Goal: Task Accomplishment & Management: Manage account settings

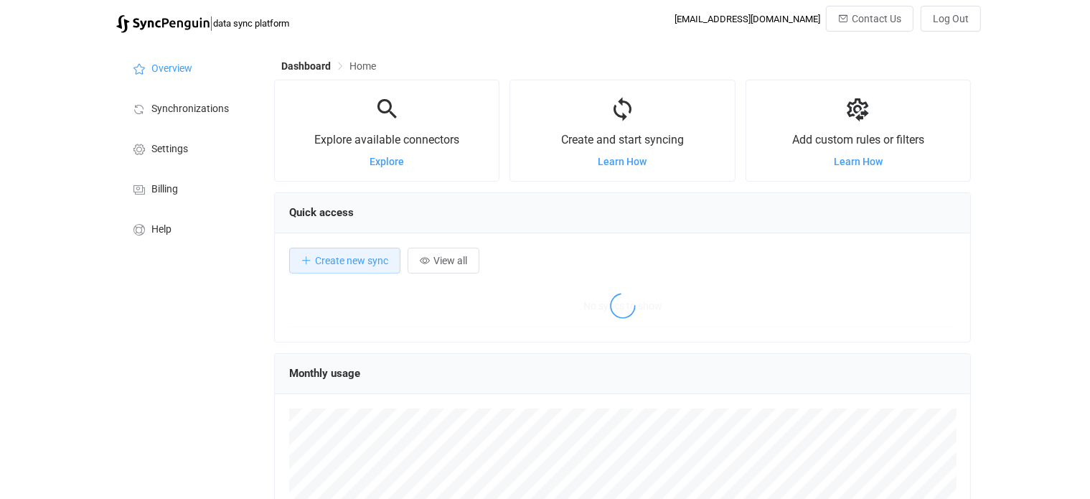
scroll to position [278, 697]
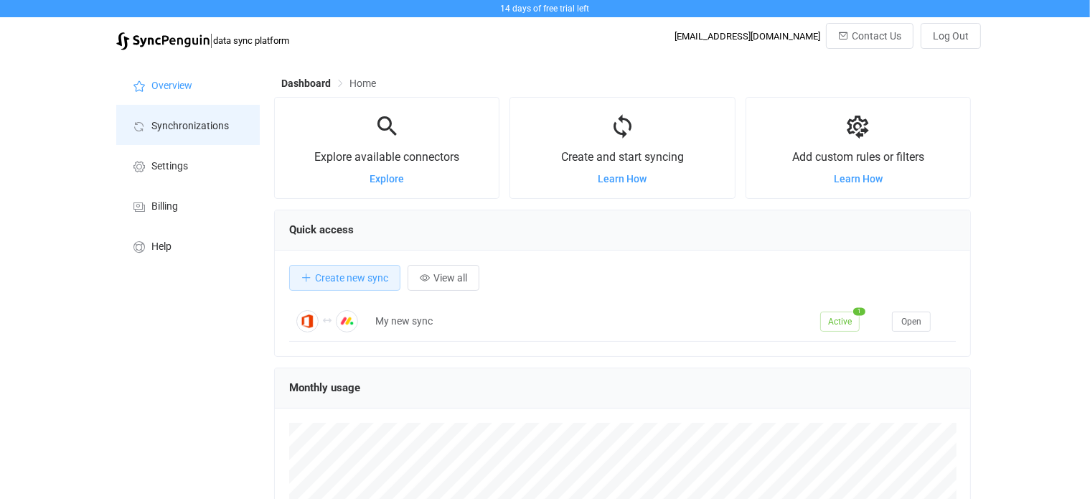
click at [164, 113] on li "Synchronizations" at bounding box center [187, 125] width 143 height 40
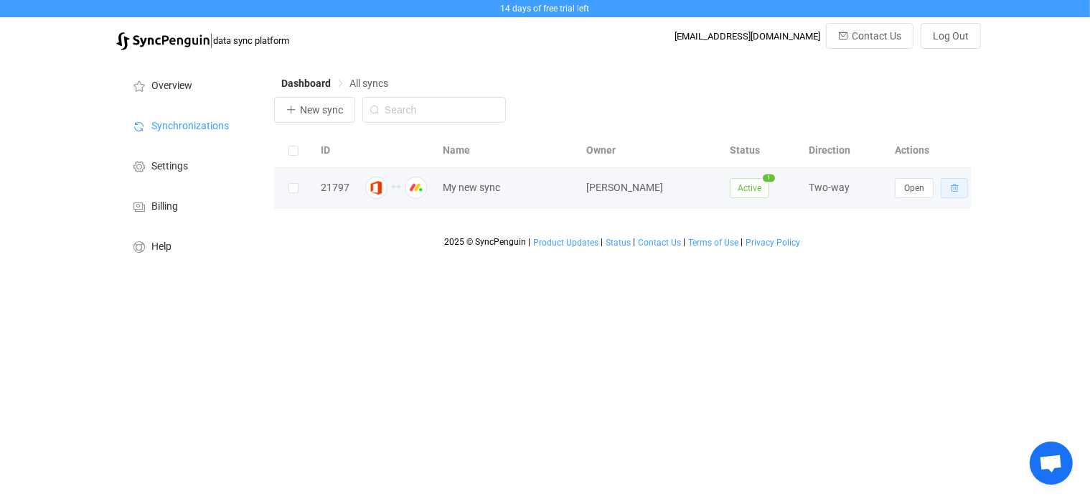
click at [956, 189] on icon "button" at bounding box center [954, 188] width 9 height 9
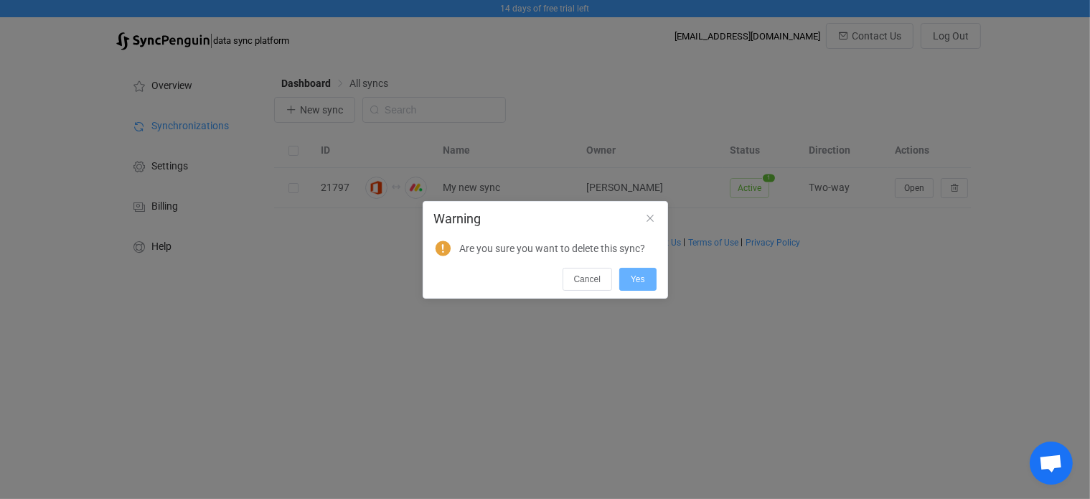
click at [637, 275] on span "Yes" at bounding box center [638, 279] width 14 height 10
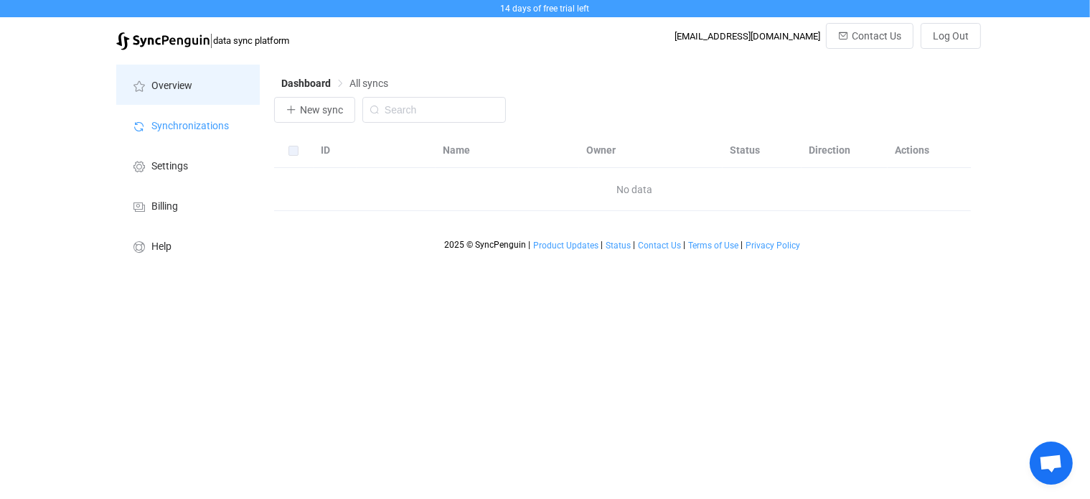
click at [174, 79] on li "Overview" at bounding box center [187, 85] width 143 height 40
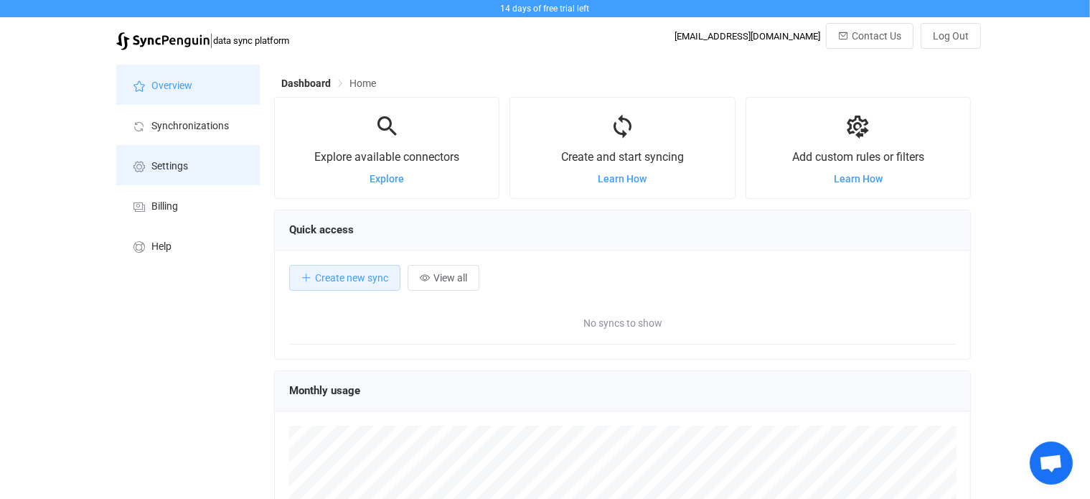
scroll to position [278, 697]
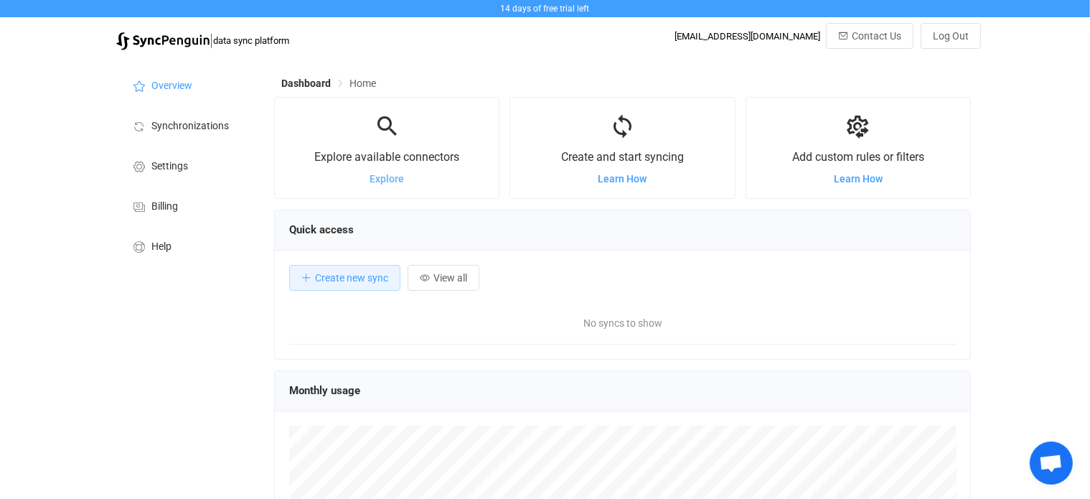
click at [379, 181] on span "Explore" at bounding box center [386, 178] width 34 height 11
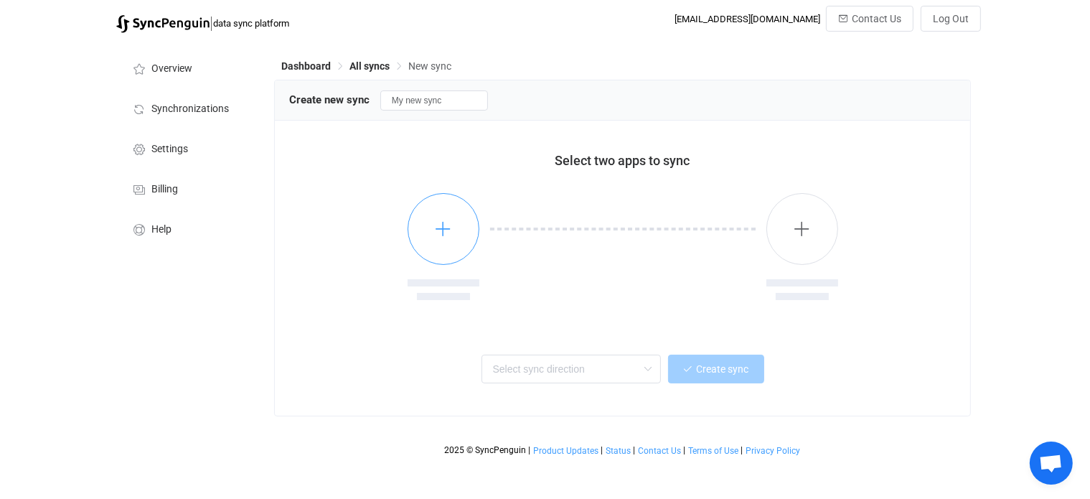
click at [435, 240] on button "button" at bounding box center [443, 229] width 72 height 72
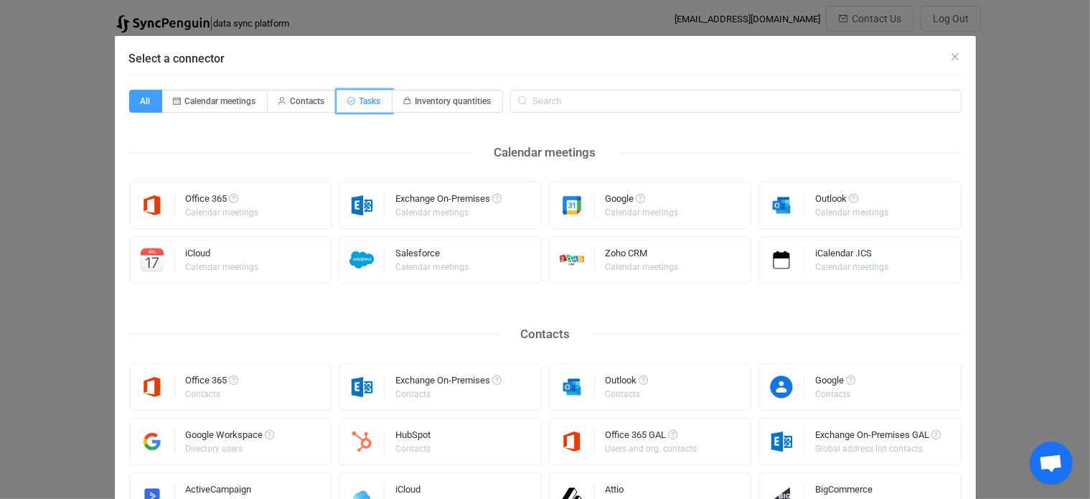
click at [368, 100] on span "Tasks" at bounding box center [370, 101] width 22 height 10
click at [349, 100] on input "Tasks" at bounding box center [344, 96] width 9 height 9
radio input "true"
radio input "false"
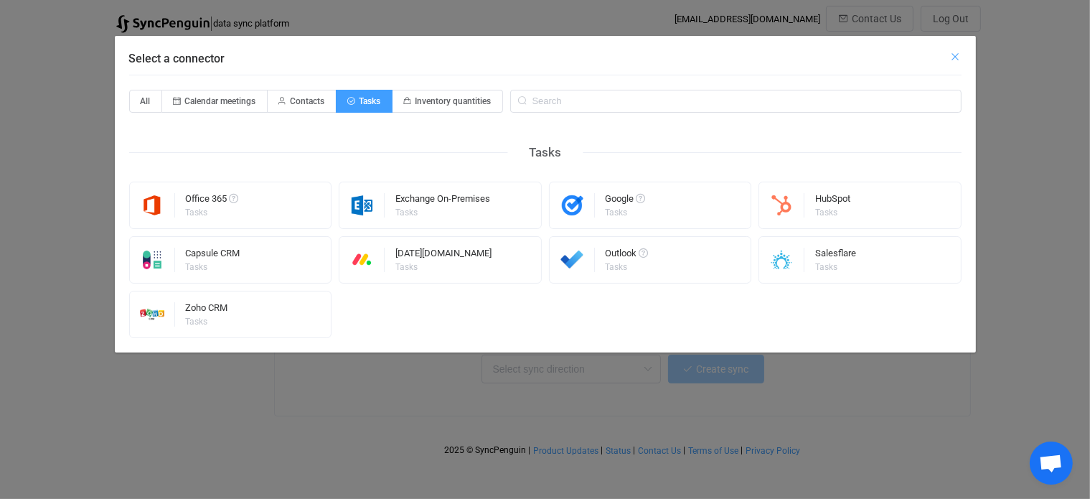
click at [956, 56] on icon "Close" at bounding box center [955, 56] width 11 height 11
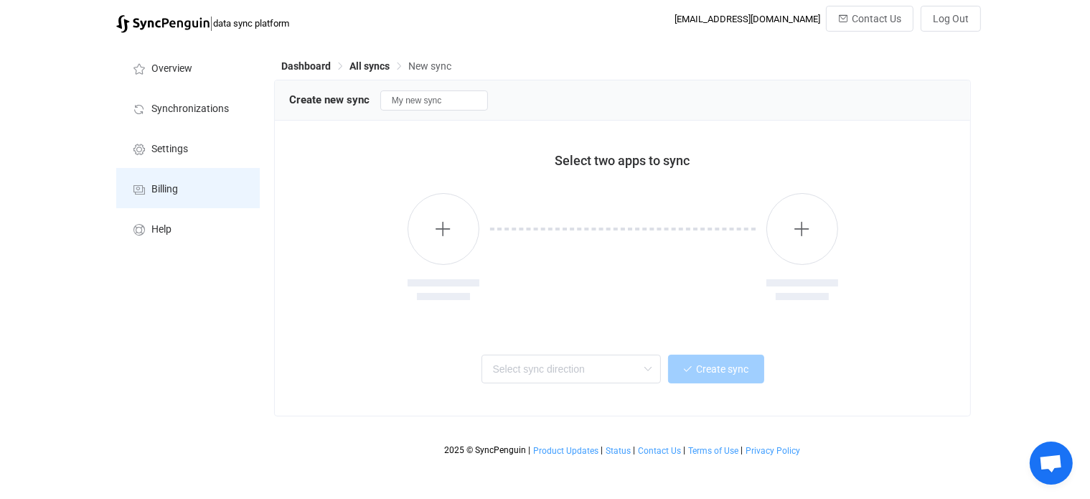
click at [164, 186] on span "Billing" at bounding box center [164, 189] width 27 height 11
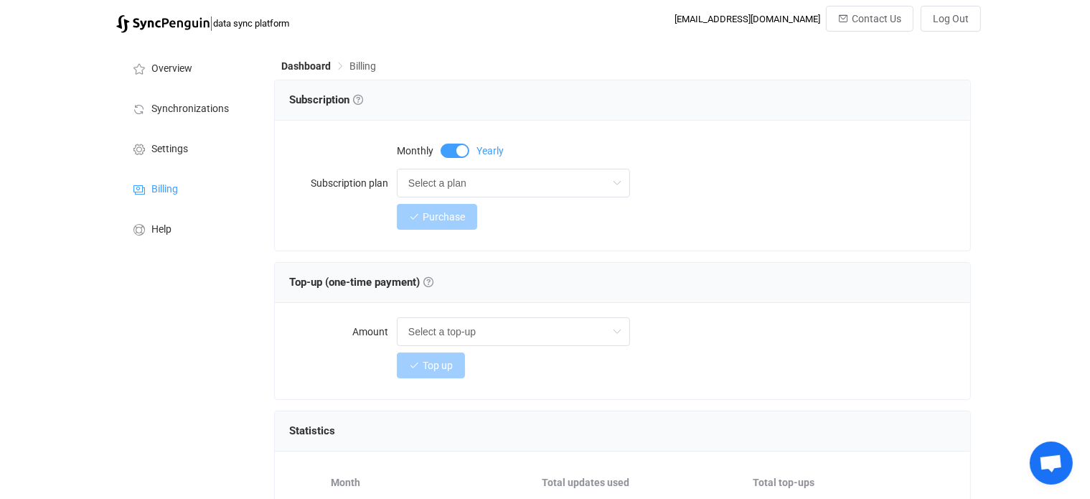
click at [445, 148] on span at bounding box center [454, 150] width 29 height 14
click at [353, 65] on span "Billing" at bounding box center [362, 65] width 27 height 11
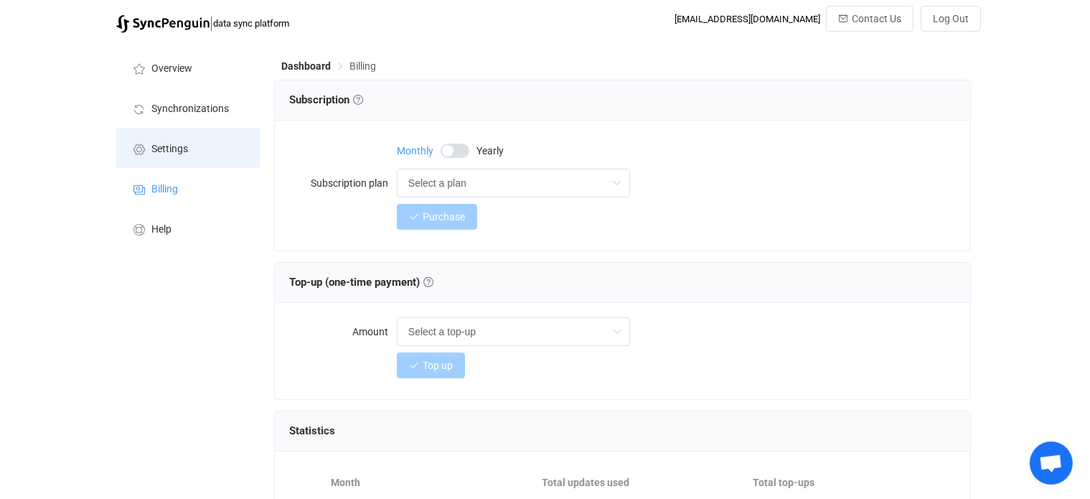
click at [177, 145] on span "Settings" at bounding box center [169, 148] width 37 height 11
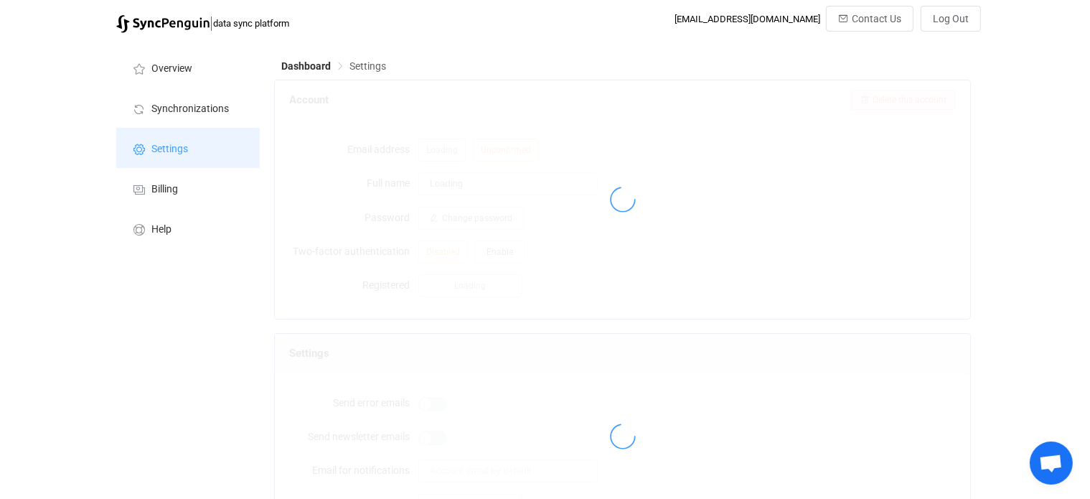
type input "[PERSON_NAME]"
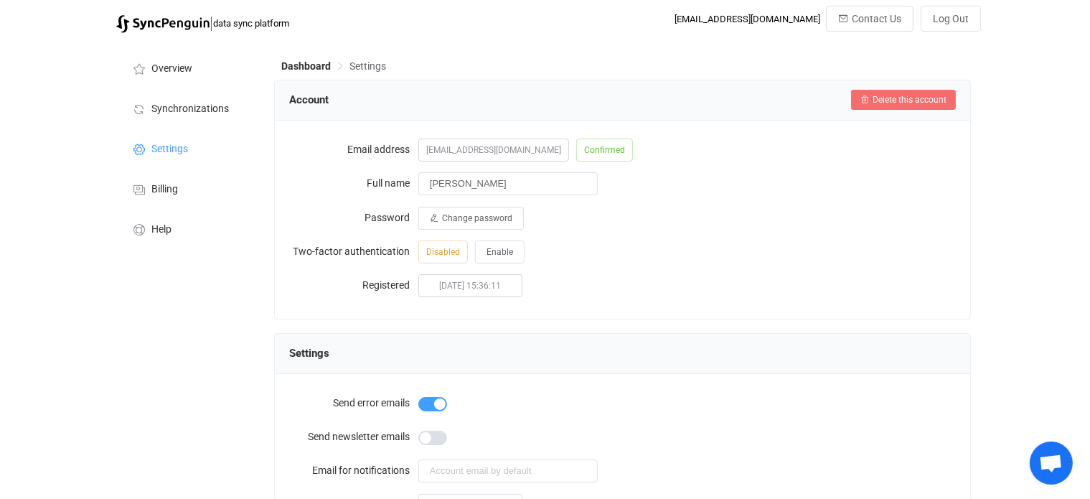
click at [913, 95] on button "Delete this account" at bounding box center [903, 100] width 105 height 20
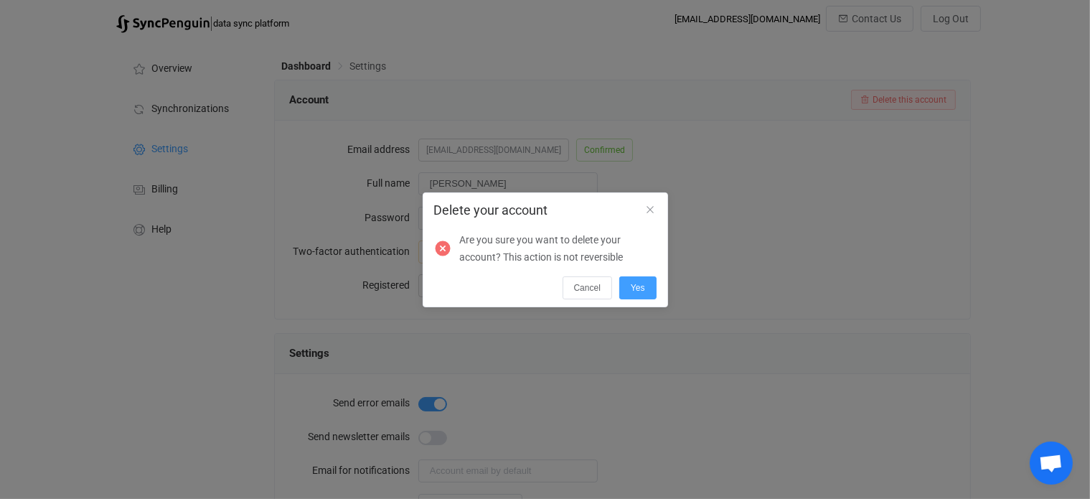
drag, startPoint x: 626, startPoint y: 292, endPoint x: 632, endPoint y: 303, distance: 12.8
click at [626, 292] on button "Yes" at bounding box center [637, 287] width 37 height 23
